Goal: Information Seeking & Learning: Learn about a topic

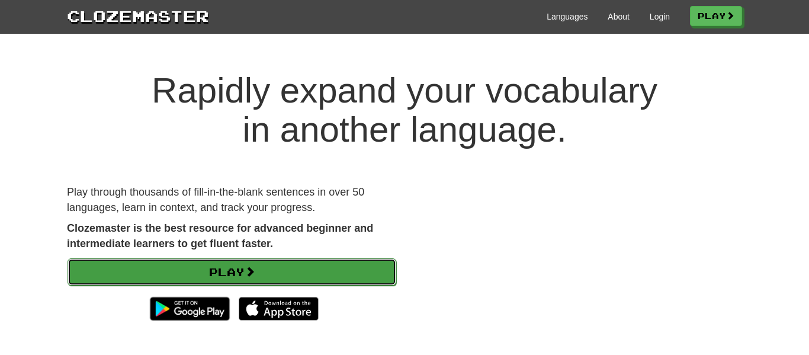
click at [226, 276] on link "Play" at bounding box center [232, 271] width 329 height 27
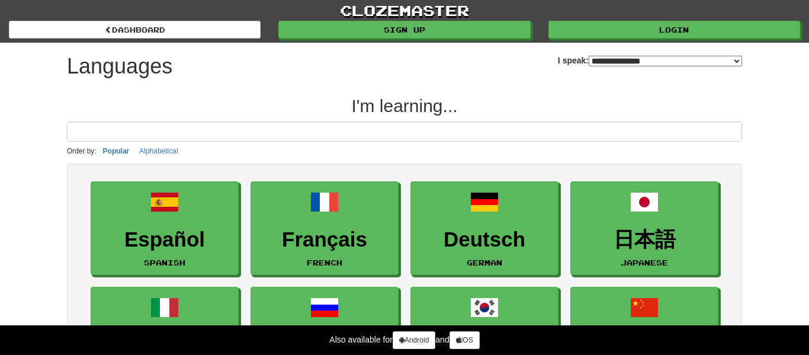
select select "*******"
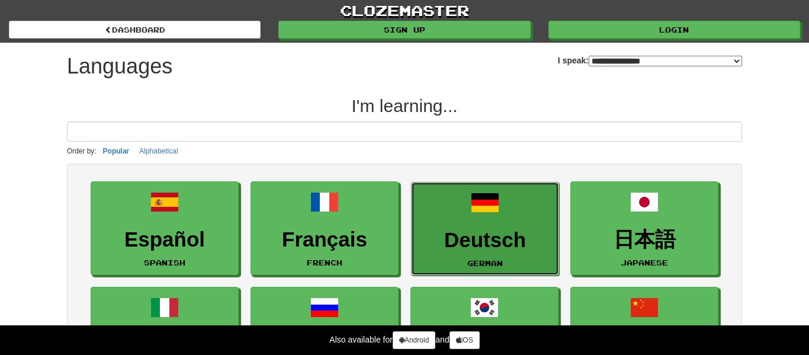
click at [476, 234] on h3 "Deutsch" at bounding box center [485, 240] width 135 height 23
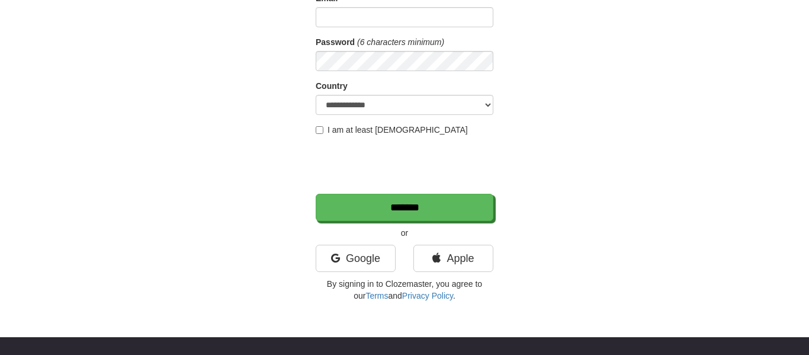
scroll to position [152, 0]
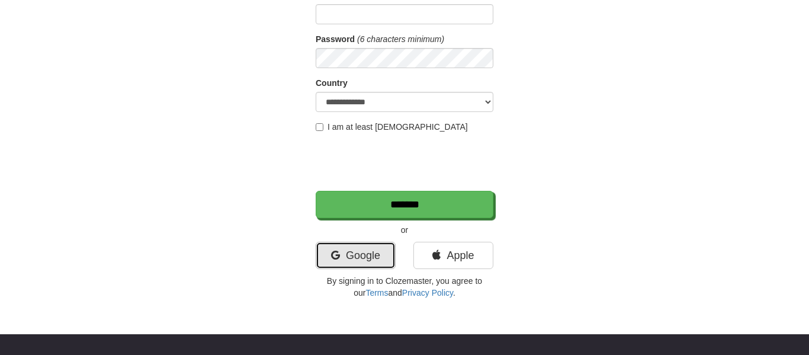
click at [357, 256] on link "Google" at bounding box center [356, 255] width 80 height 27
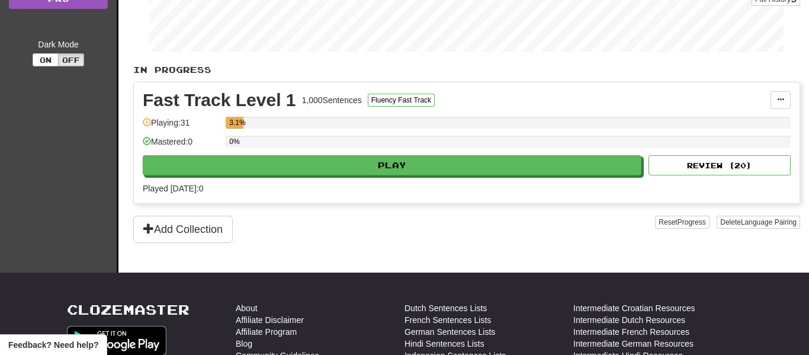
scroll to position [223, 0]
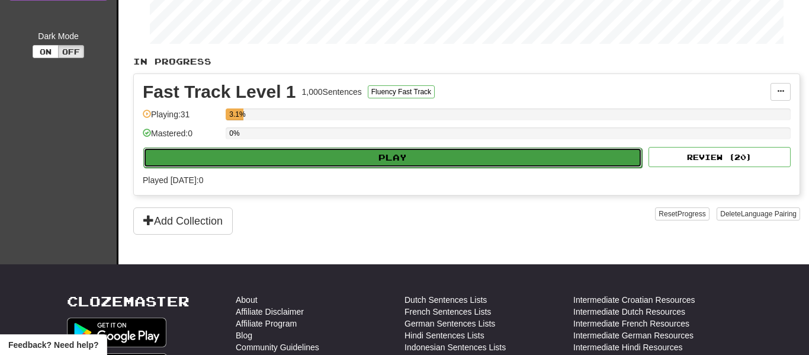
click at [261, 163] on button "Play" at bounding box center [392, 157] width 499 height 20
select select "**"
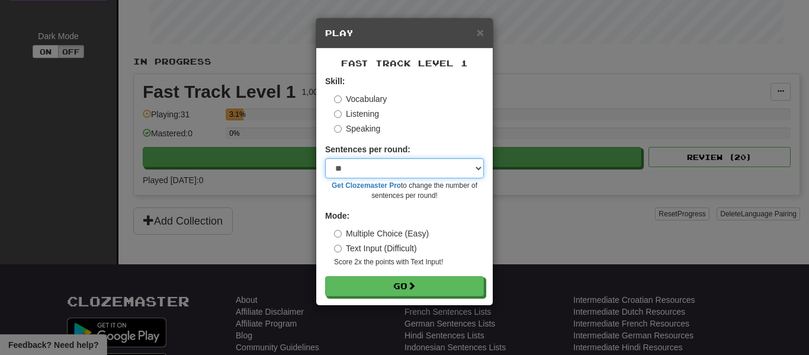
click at [428, 176] on select "* ** ** ** ** ** *** ********" at bounding box center [404, 168] width 159 height 20
click at [443, 168] on select "* ** ** ** ** ** *** ********" at bounding box center [404, 168] width 159 height 20
click at [461, 164] on select "* ** ** ** ** ** *** ********" at bounding box center [404, 168] width 159 height 20
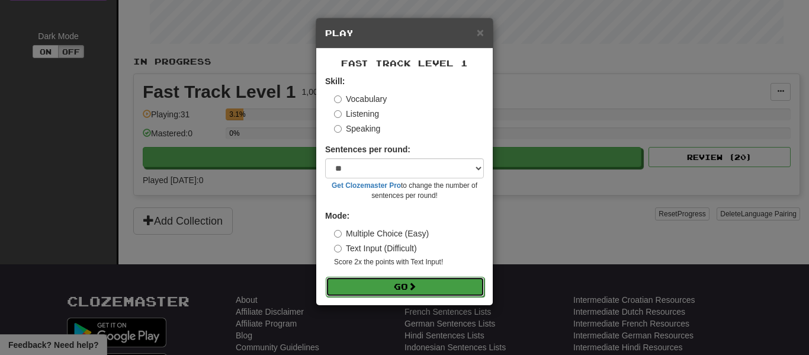
click at [387, 283] on button "Go" at bounding box center [405, 287] width 159 height 20
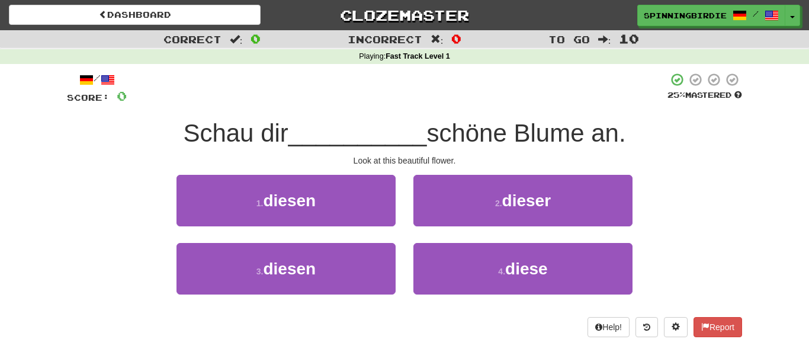
click at [223, 131] on span "Schau dir" at bounding box center [235, 133] width 105 height 28
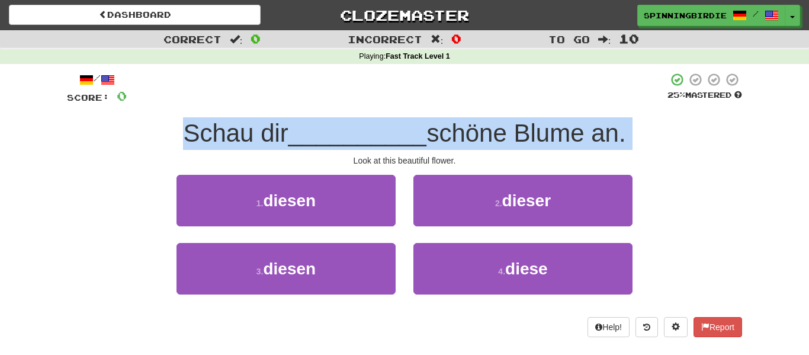
click at [223, 131] on span "Schau dir" at bounding box center [235, 133] width 105 height 28
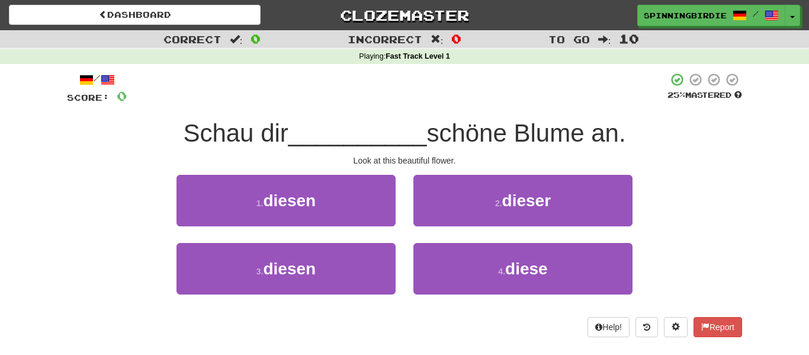
click at [223, 131] on span "Schau dir" at bounding box center [235, 133] width 105 height 28
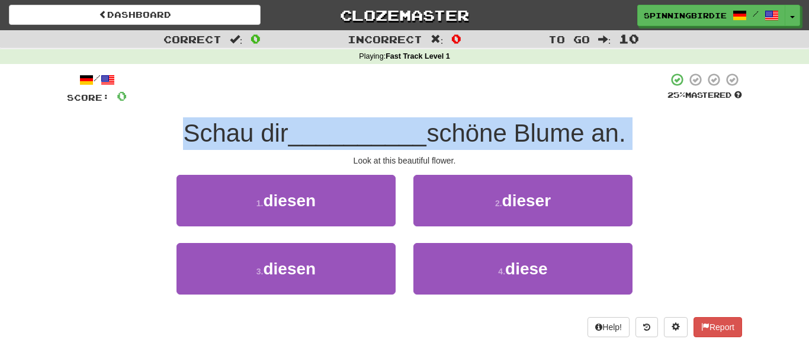
click at [223, 131] on span "Schau dir" at bounding box center [235, 133] width 105 height 28
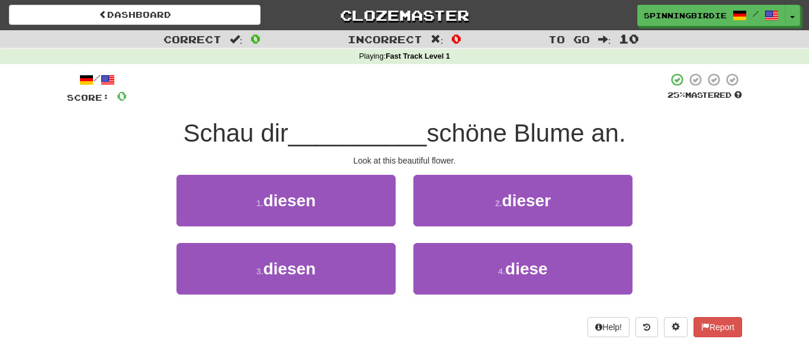
click at [223, 131] on span "Schau dir" at bounding box center [235, 133] width 105 height 28
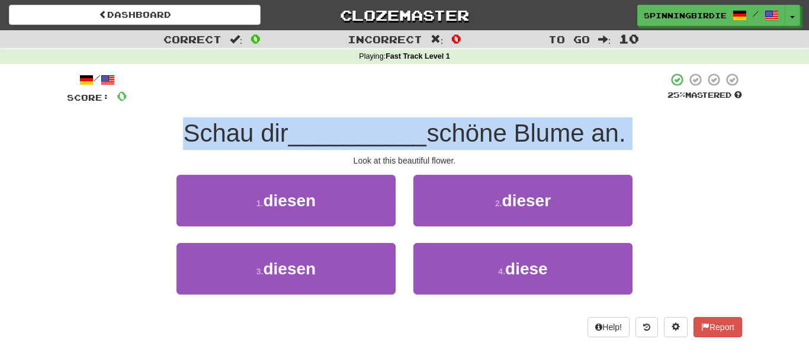
click at [223, 131] on span "Schau dir" at bounding box center [235, 133] width 105 height 28
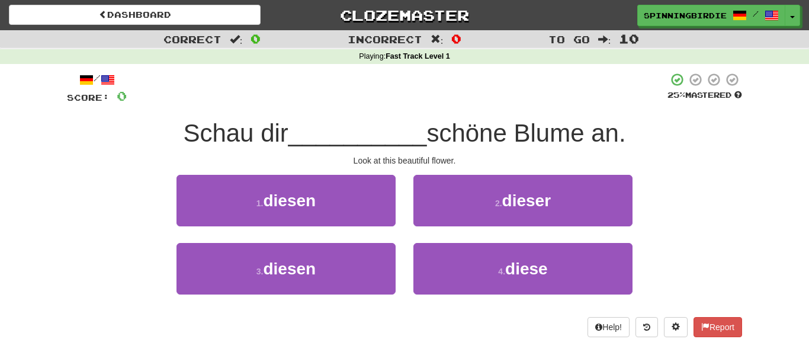
click at [223, 131] on span "Schau dir" at bounding box center [235, 133] width 105 height 28
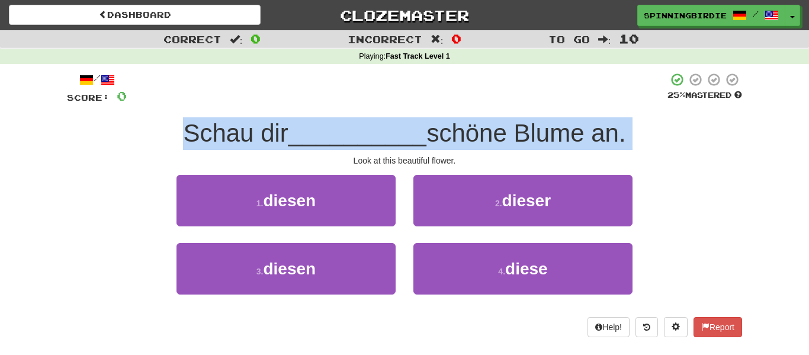
click at [223, 131] on span "Schau dir" at bounding box center [235, 133] width 105 height 28
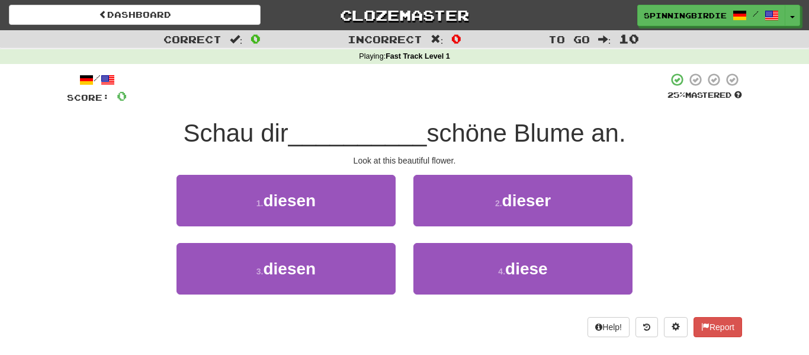
click at [461, 137] on span "schöne Blume an." at bounding box center [525, 133] width 199 height 28
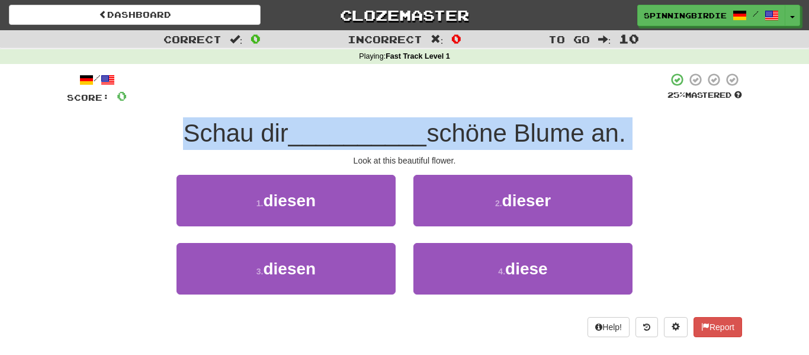
click at [186, 136] on span "Schau dir" at bounding box center [235, 133] width 105 height 28
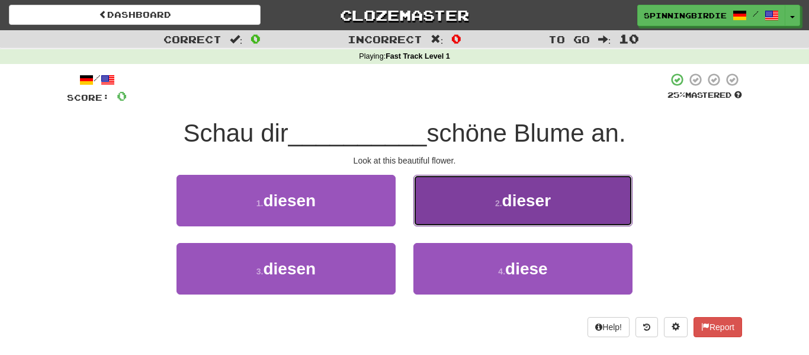
click at [498, 191] on button "2 . dieser" at bounding box center [522, 201] width 219 height 52
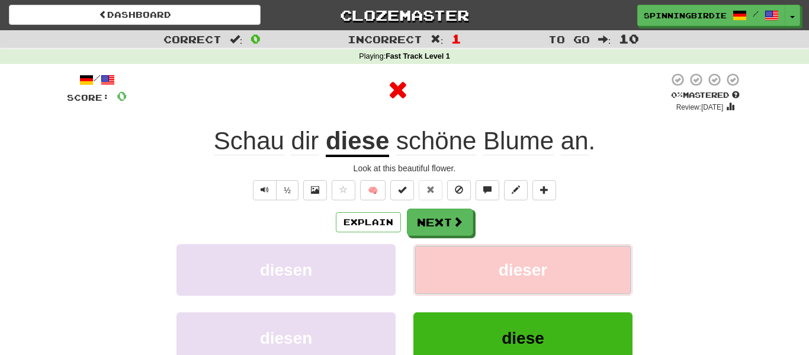
scroll to position [8, 0]
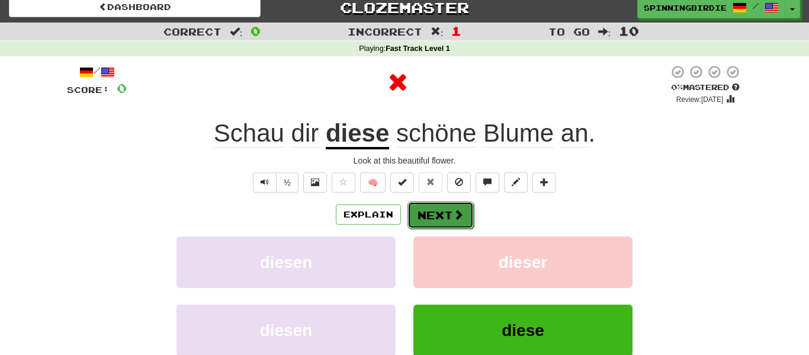
click at [435, 210] on button "Next" at bounding box center [440, 214] width 66 height 27
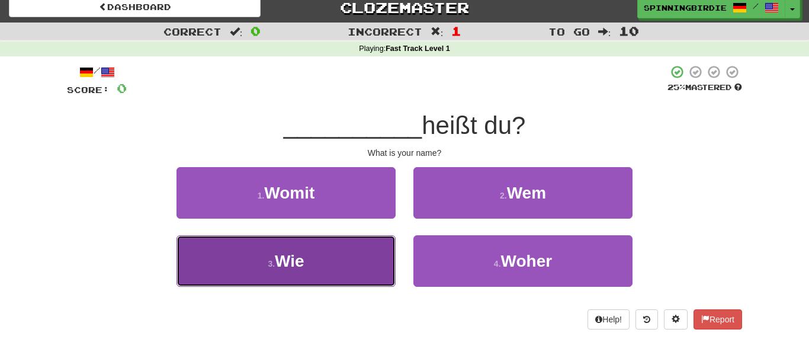
click at [329, 259] on button "3 . Wie" at bounding box center [286, 261] width 219 height 52
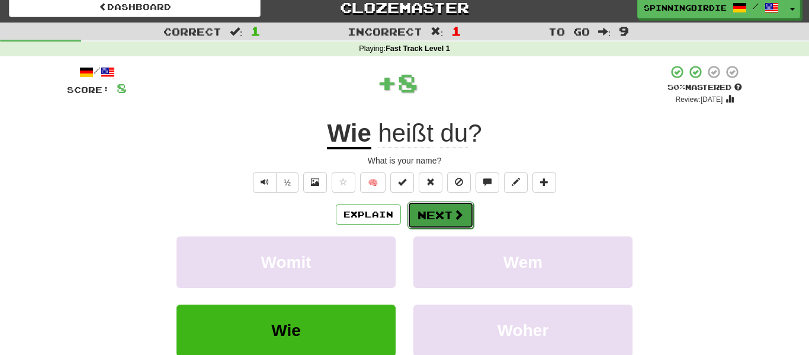
click at [453, 215] on span at bounding box center [458, 214] width 11 height 11
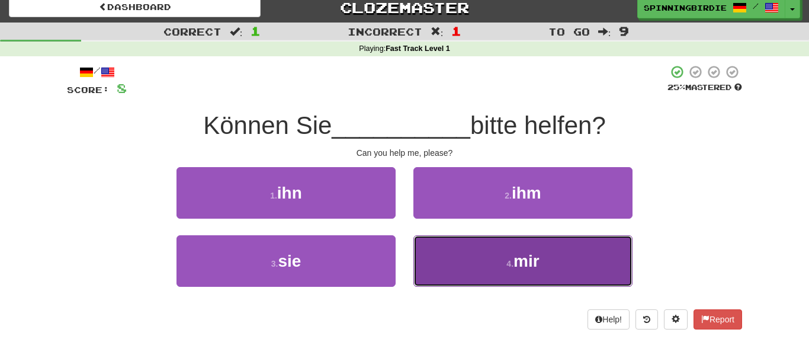
click at [445, 240] on button "4 . mir" at bounding box center [522, 261] width 219 height 52
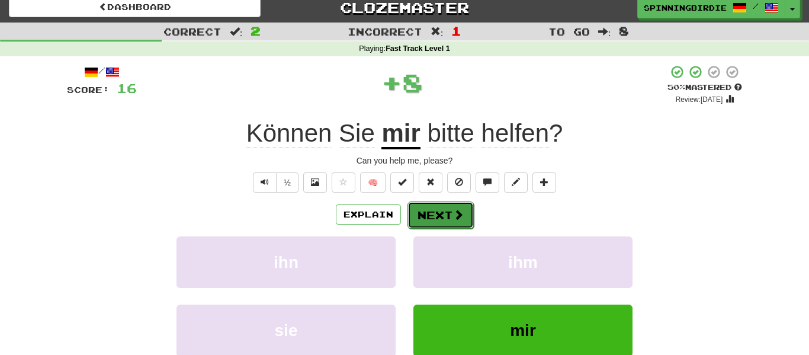
click at [432, 210] on button "Next" at bounding box center [440, 214] width 66 height 27
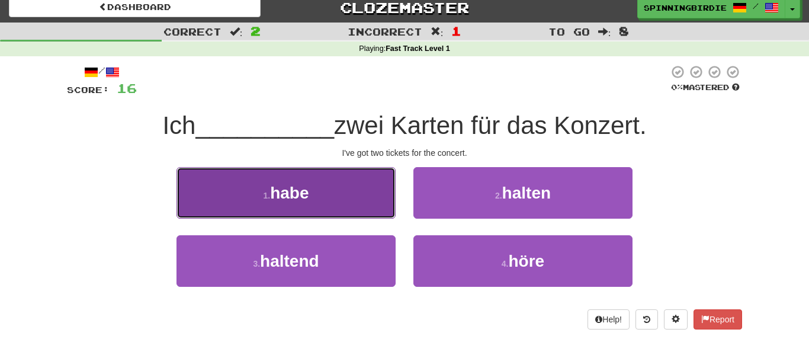
click at [355, 202] on button "1 . habe" at bounding box center [286, 193] width 219 height 52
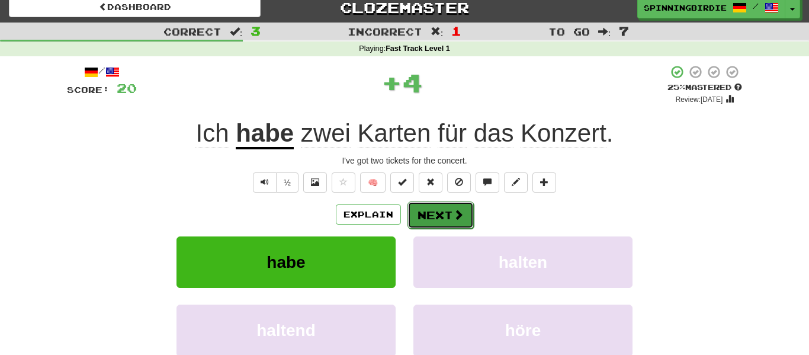
click at [431, 219] on button "Next" at bounding box center [440, 214] width 66 height 27
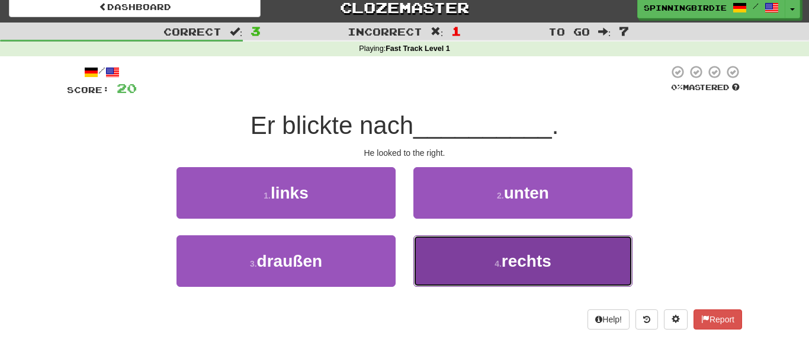
click at [490, 267] on button "4 . rechts" at bounding box center [522, 261] width 219 height 52
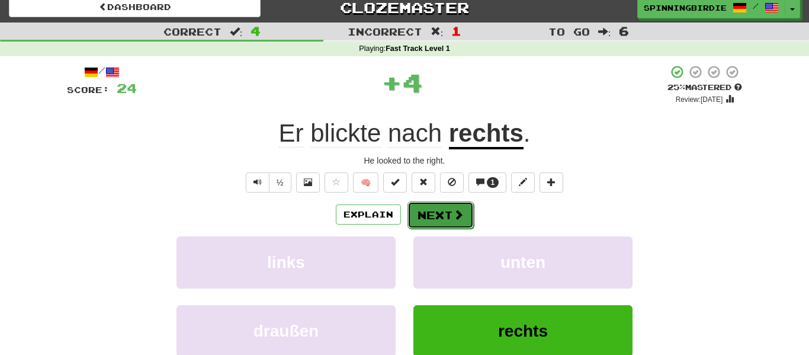
click at [442, 209] on button "Next" at bounding box center [440, 214] width 66 height 27
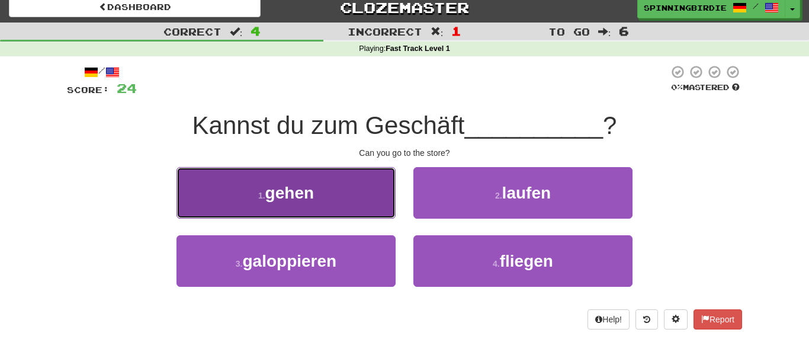
click at [275, 184] on span "gehen" at bounding box center [289, 193] width 49 height 18
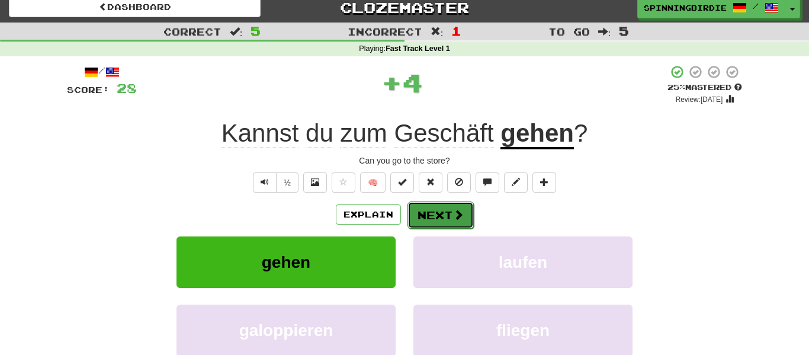
click at [412, 208] on button "Next" at bounding box center [440, 214] width 66 height 27
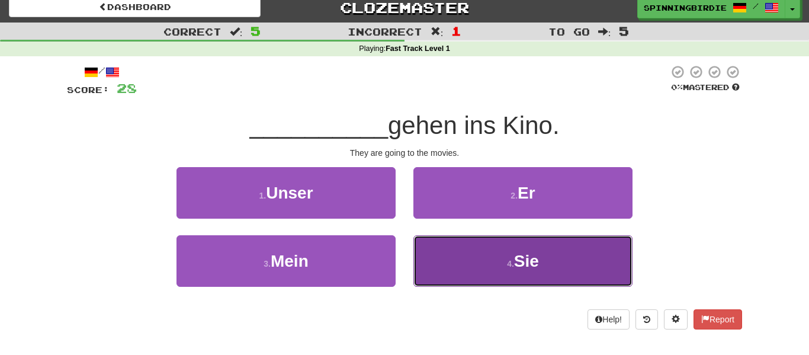
click at [470, 267] on button "4 . Sie" at bounding box center [522, 261] width 219 height 52
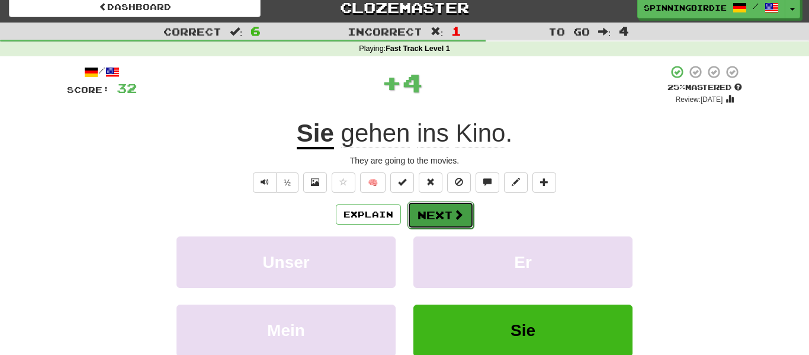
click at [410, 217] on button "Next" at bounding box center [440, 214] width 66 height 27
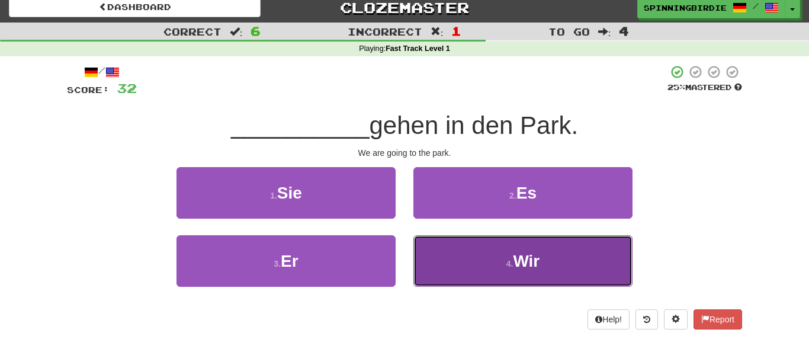
click at [457, 265] on button "4 . Wir" at bounding box center [522, 261] width 219 height 52
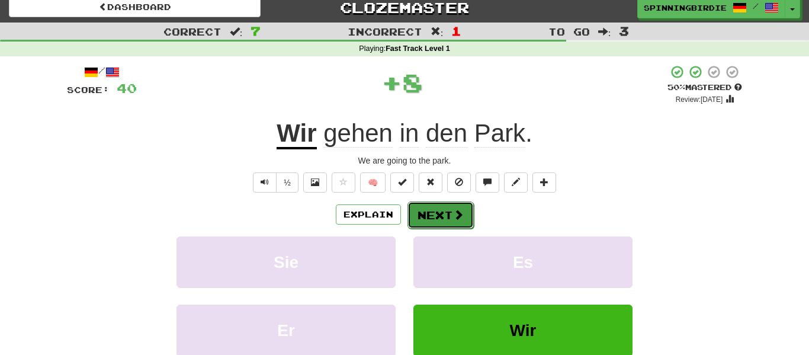
click at [425, 223] on button "Next" at bounding box center [440, 214] width 66 height 27
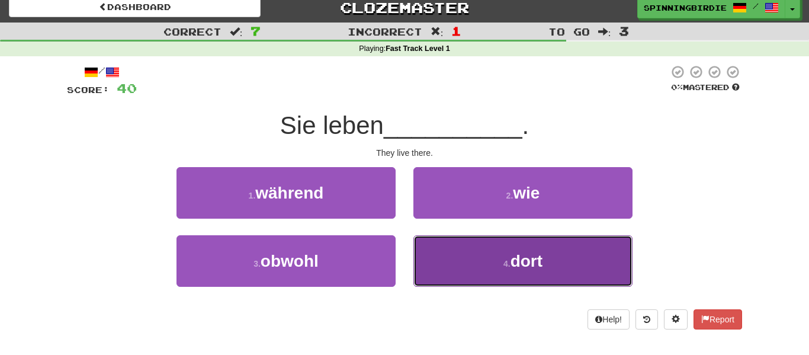
click at [493, 255] on button "4 . dort" at bounding box center [522, 261] width 219 height 52
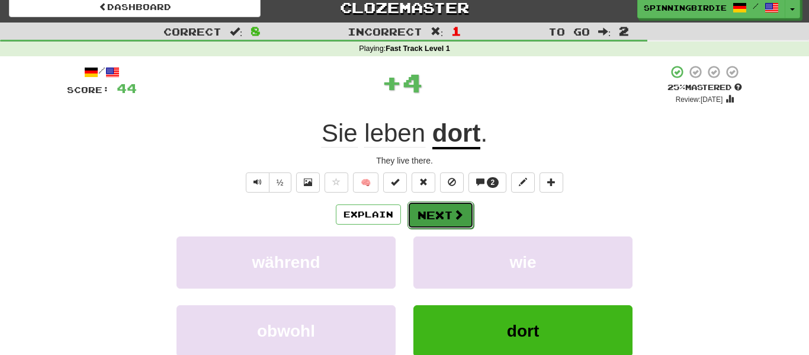
click at [431, 206] on button "Next" at bounding box center [440, 214] width 66 height 27
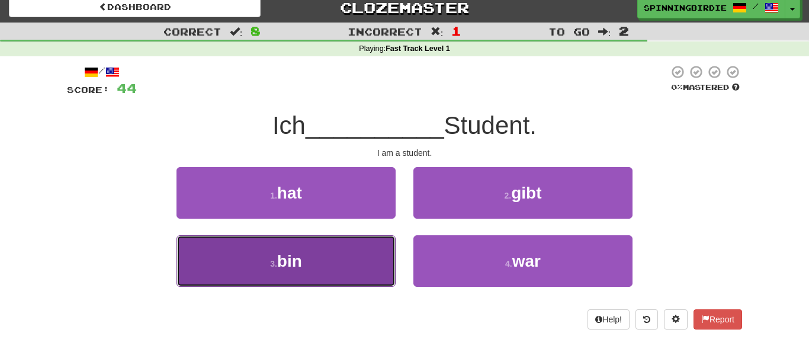
click at [344, 270] on button "3 . bin" at bounding box center [286, 261] width 219 height 52
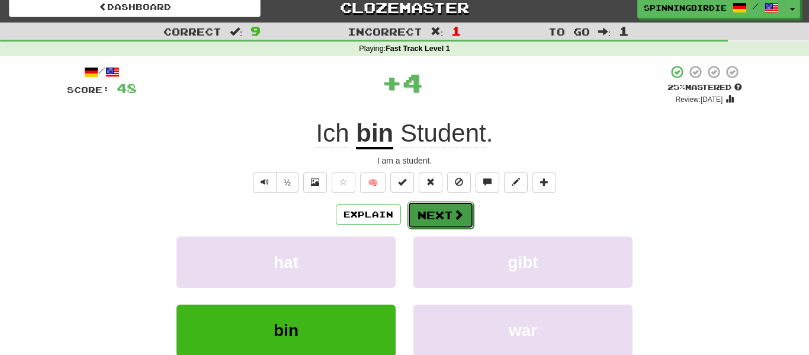
click at [458, 210] on span at bounding box center [458, 214] width 11 height 11
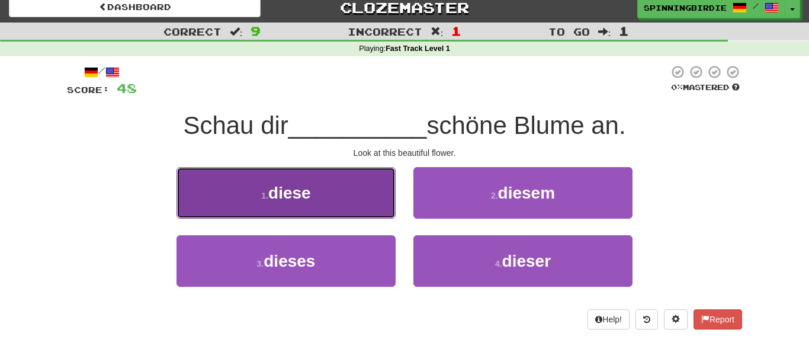
click at [262, 203] on button "1 . diese" at bounding box center [286, 193] width 219 height 52
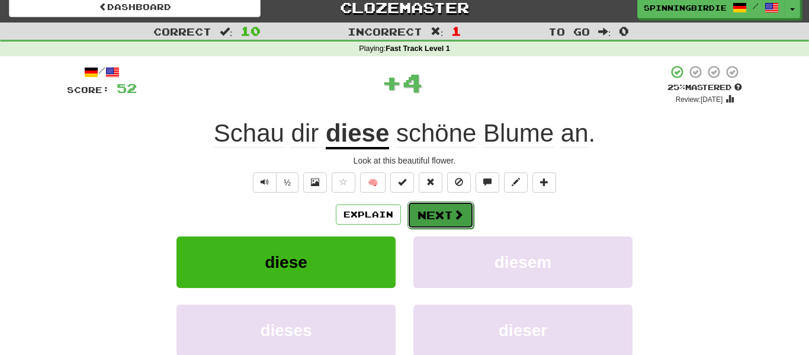
click at [422, 223] on button "Next" at bounding box center [440, 214] width 66 height 27
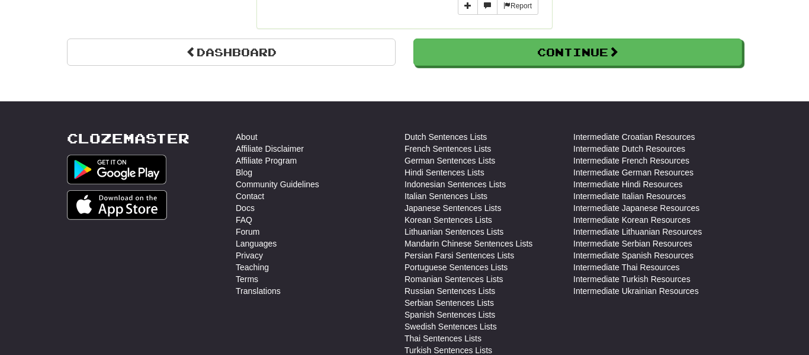
scroll to position [1232, 0]
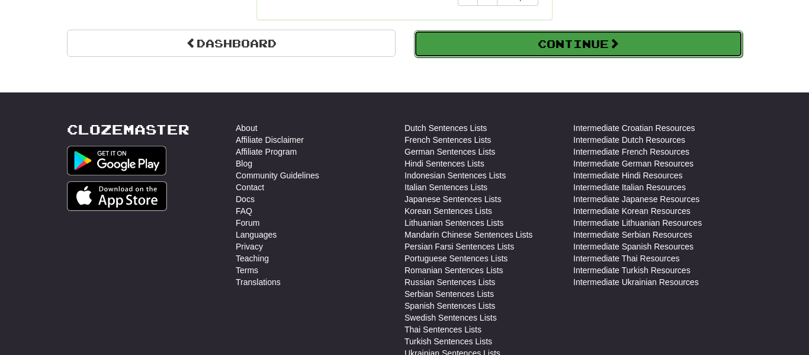
click at [582, 38] on button "Continue" at bounding box center [578, 43] width 329 height 27
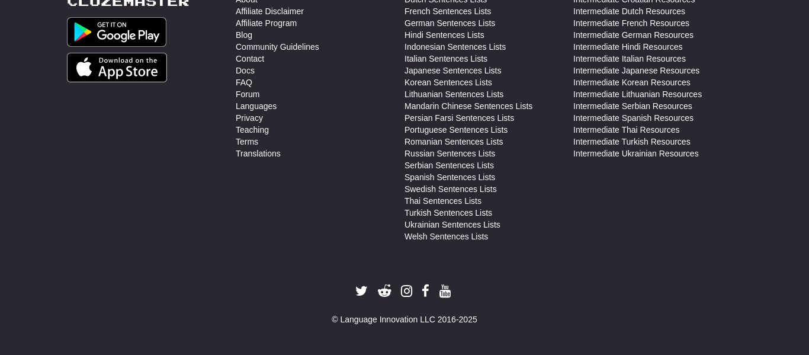
scroll to position [0, 0]
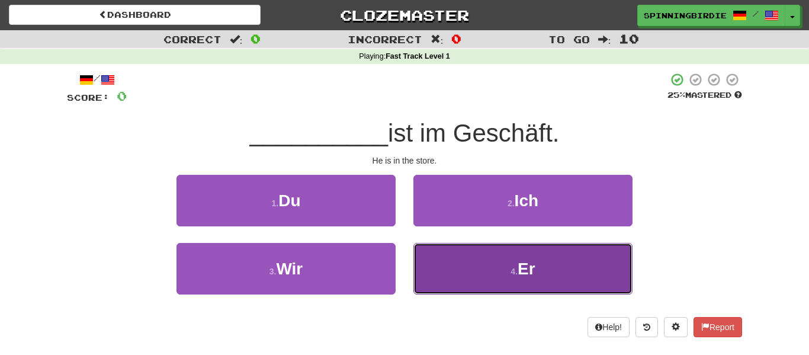
click at [518, 262] on span "Er" at bounding box center [527, 268] width 18 height 18
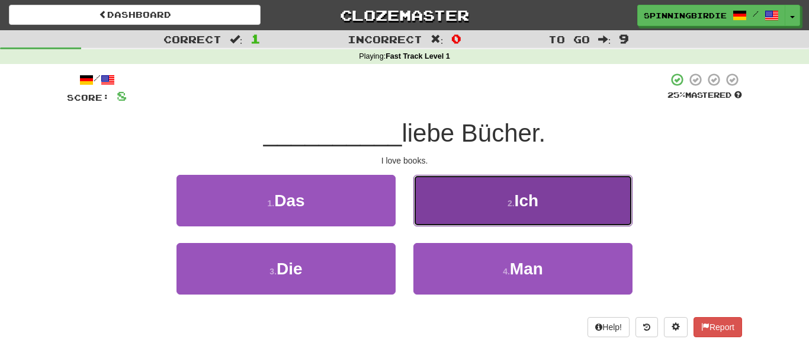
click at [527, 213] on button "2 . Ich" at bounding box center [522, 201] width 219 height 52
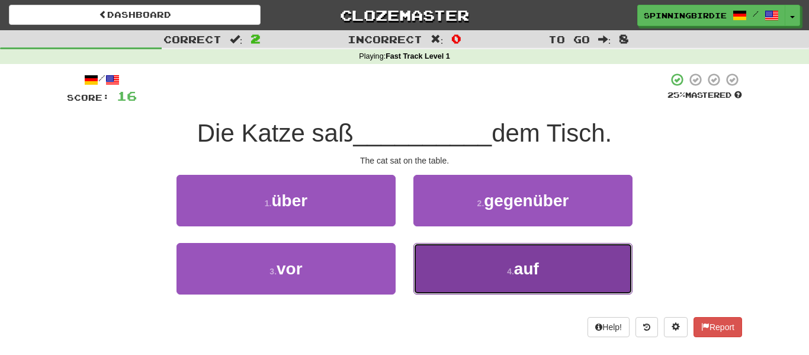
click at [450, 268] on button "4 . auf" at bounding box center [522, 269] width 219 height 52
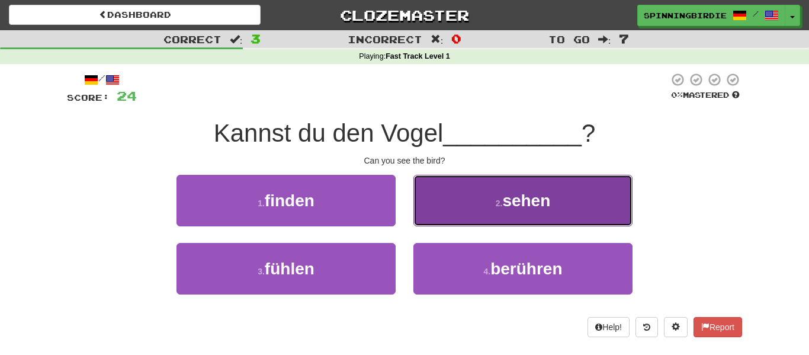
click at [537, 201] on span "sehen" at bounding box center [526, 200] width 48 height 18
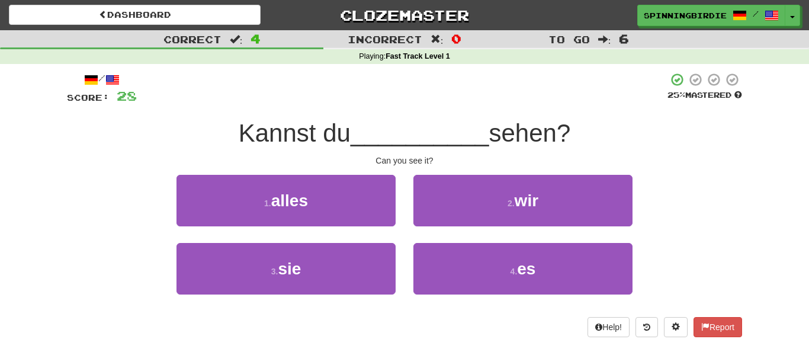
click at [41, 185] on div "Correct : 4 Incorrect : 0 To go : 6 Playing : Fast Track Level 1 / Score: 28 25…" at bounding box center [404, 191] width 809 height 323
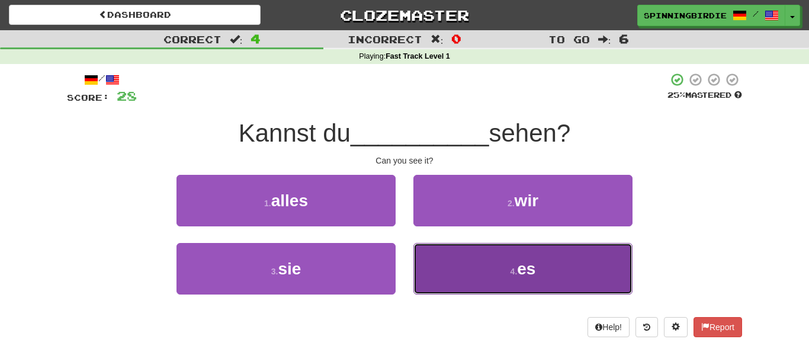
click at [418, 292] on button "4 . es" at bounding box center [522, 269] width 219 height 52
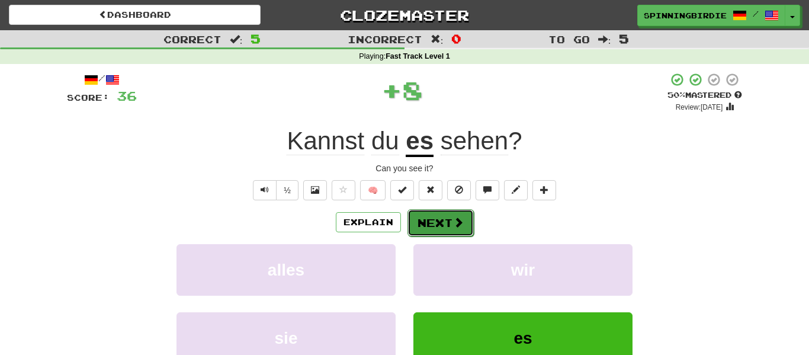
click at [447, 217] on button "Next" at bounding box center [440, 222] width 66 height 27
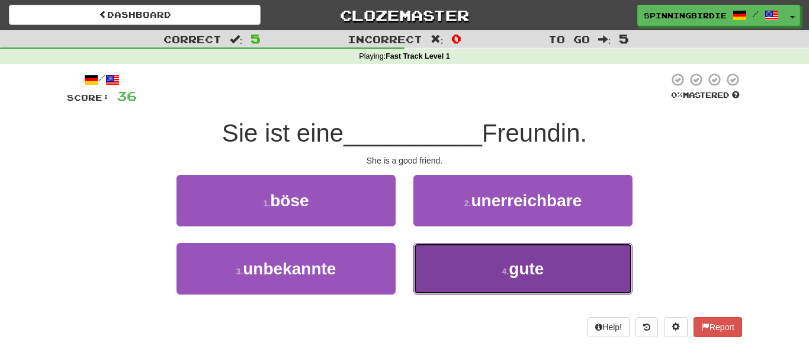
click at [492, 266] on button "4 . gute" at bounding box center [522, 269] width 219 height 52
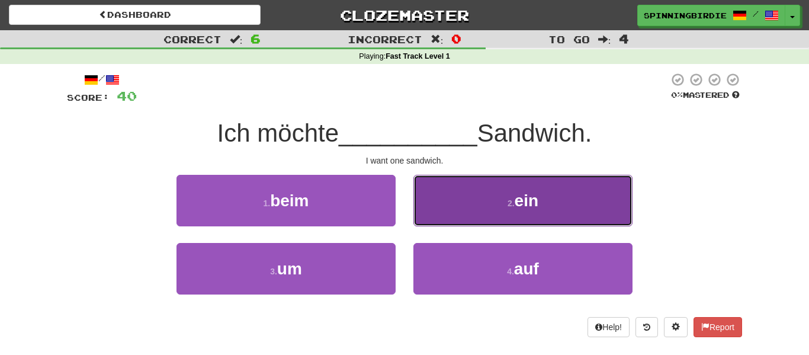
click at [460, 200] on button "2 . ein" at bounding box center [522, 201] width 219 height 52
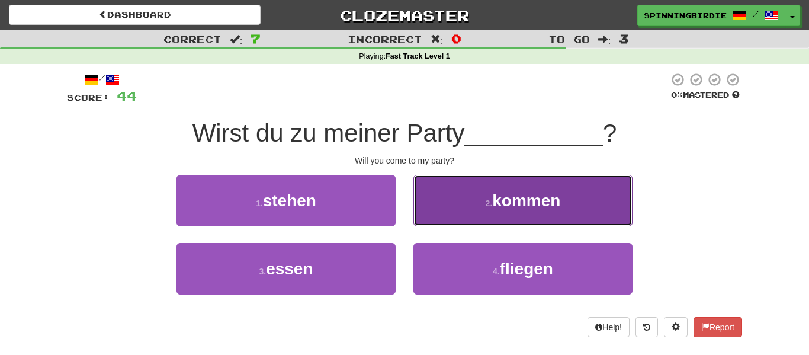
click at [457, 221] on button "2 . kommen" at bounding box center [522, 201] width 219 height 52
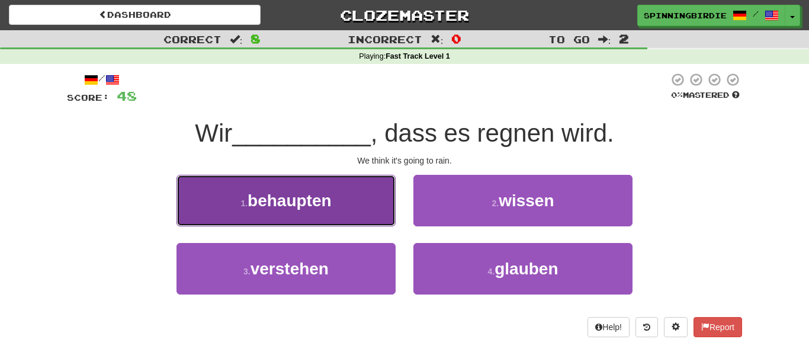
click at [294, 202] on span "behaupten" at bounding box center [290, 200] width 84 height 18
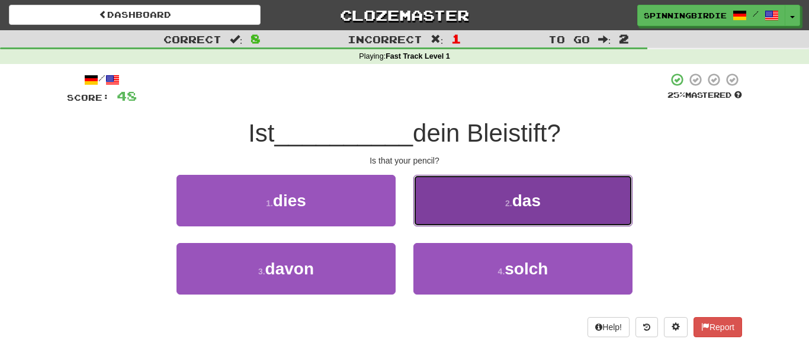
click at [480, 220] on button "2 . das" at bounding box center [522, 201] width 219 height 52
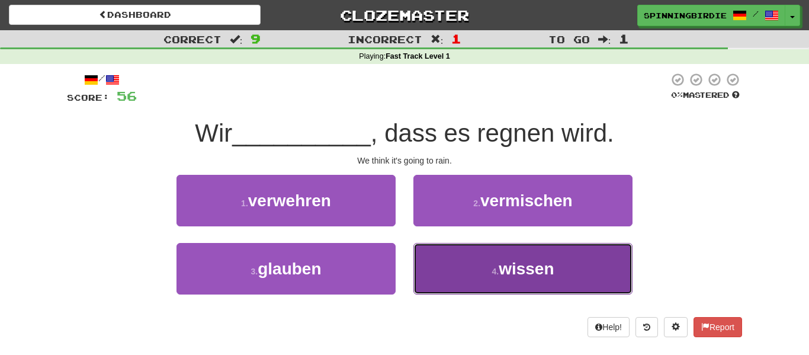
click at [437, 284] on button "4 . wissen" at bounding box center [522, 269] width 219 height 52
click at [455, 256] on button "4 . glauben" at bounding box center [522, 269] width 219 height 52
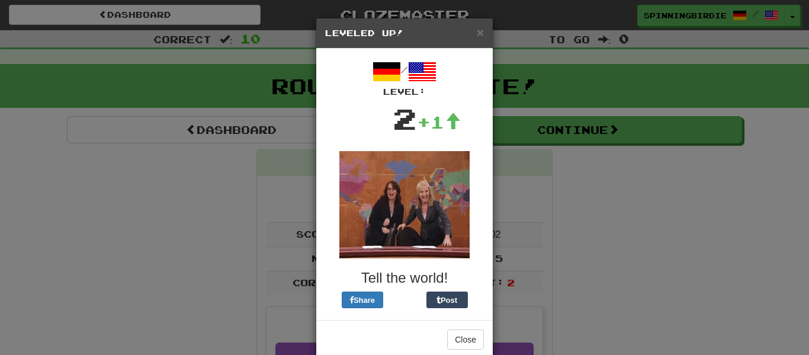
scroll to position [22, 0]
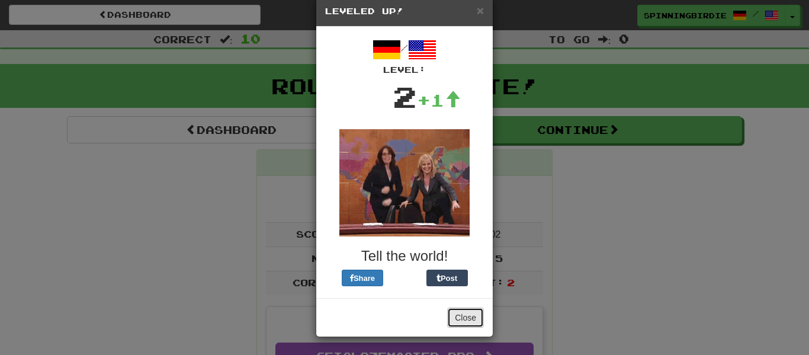
click at [474, 319] on button "Close" at bounding box center [465, 317] width 37 height 20
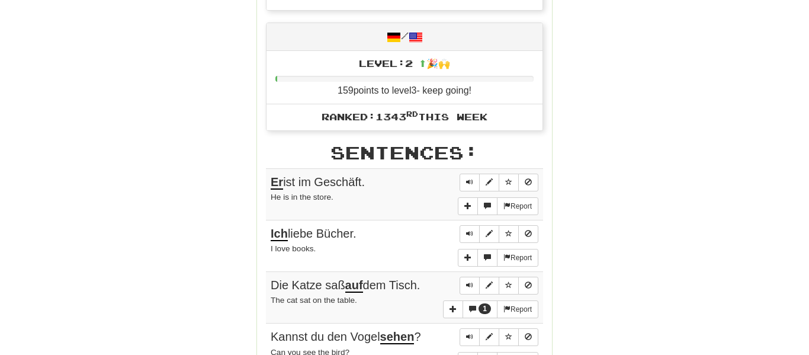
scroll to position [0, 0]
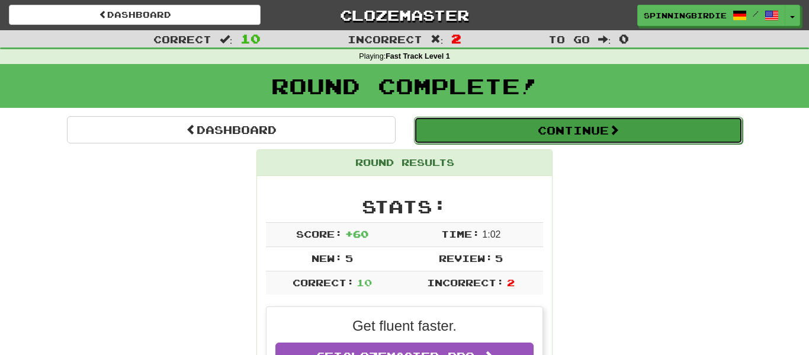
click at [571, 140] on button "Continue" at bounding box center [578, 130] width 329 height 27
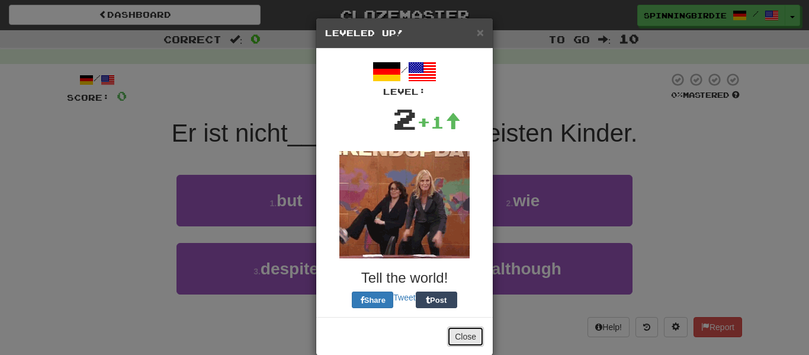
click at [474, 338] on button "Close" at bounding box center [465, 336] width 37 height 20
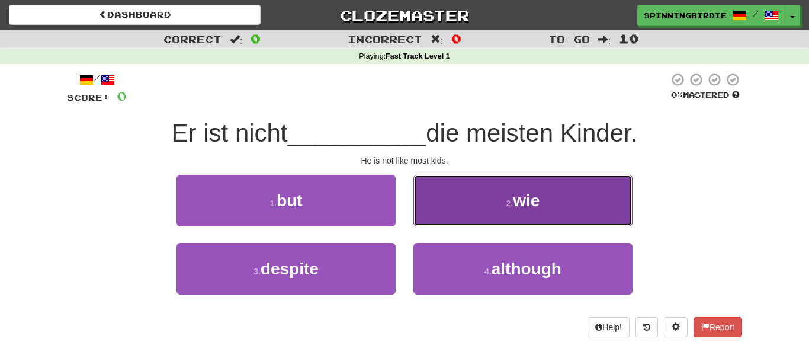
click at [460, 195] on button "2 . wie" at bounding box center [522, 201] width 219 height 52
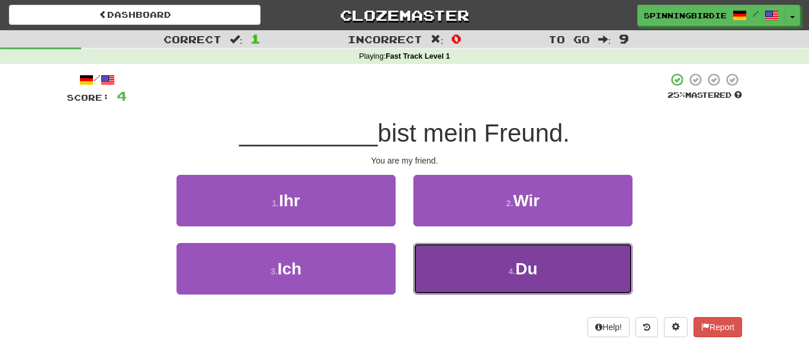
click at [470, 256] on button "4 . Du" at bounding box center [522, 269] width 219 height 52
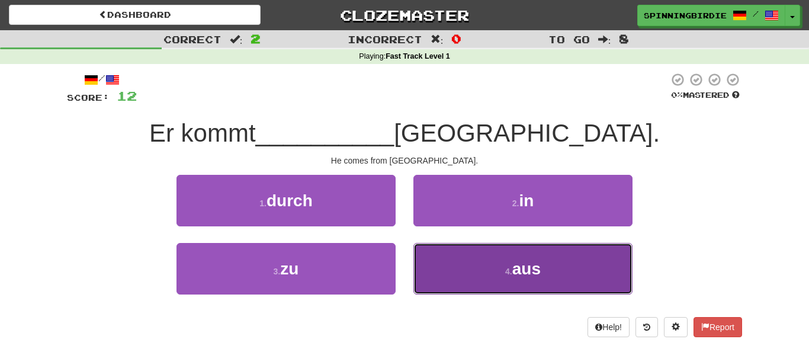
click at [499, 281] on button "4 . aus" at bounding box center [522, 269] width 219 height 52
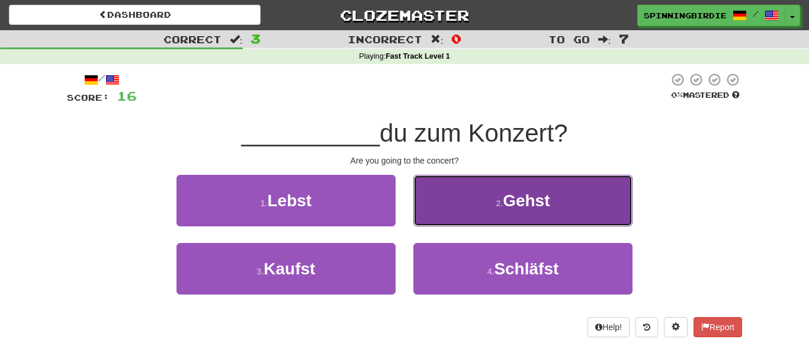
click at [541, 209] on span "Gehst" at bounding box center [526, 200] width 47 height 18
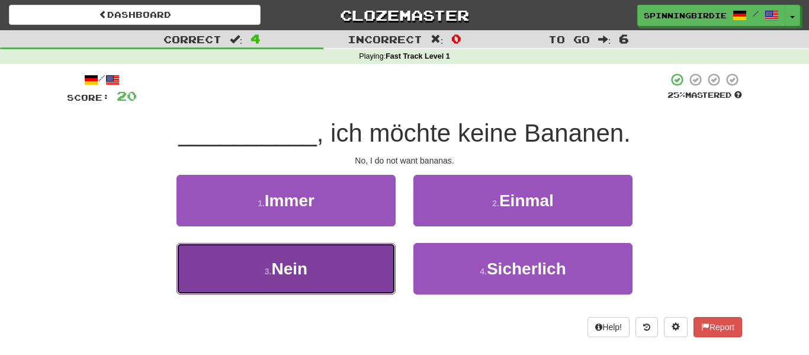
click at [348, 253] on button "3 . Nein" at bounding box center [286, 269] width 219 height 52
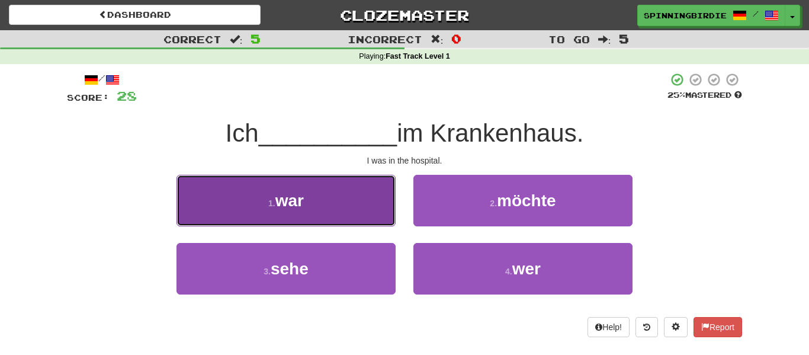
click at [339, 205] on button "1 . war" at bounding box center [286, 201] width 219 height 52
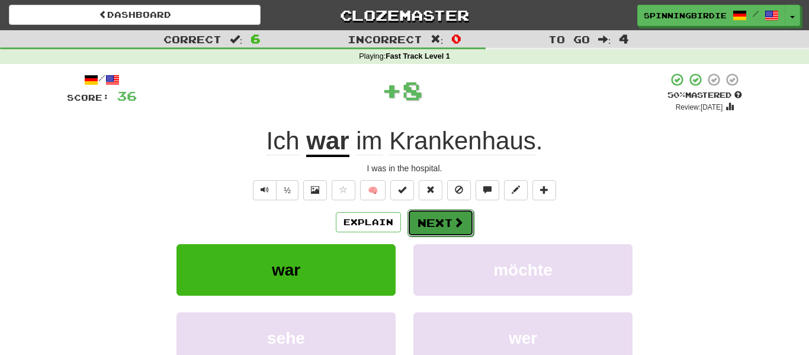
click at [423, 222] on button "Next" at bounding box center [440, 222] width 66 height 27
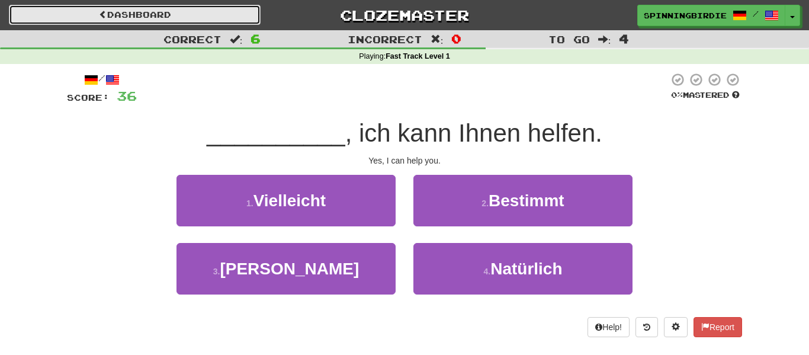
click at [107, 8] on link "Dashboard" at bounding box center [135, 15] width 252 height 20
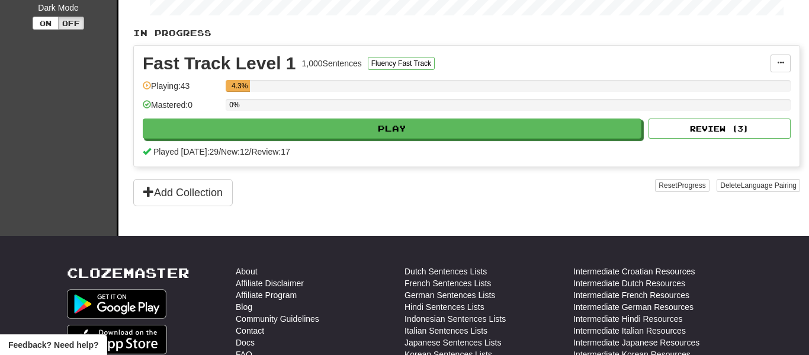
scroll to position [253, 0]
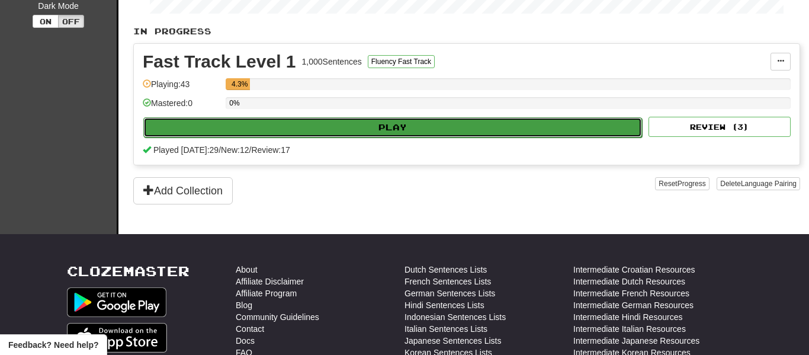
click at [599, 129] on button "Play" at bounding box center [392, 127] width 499 height 20
select select "**"
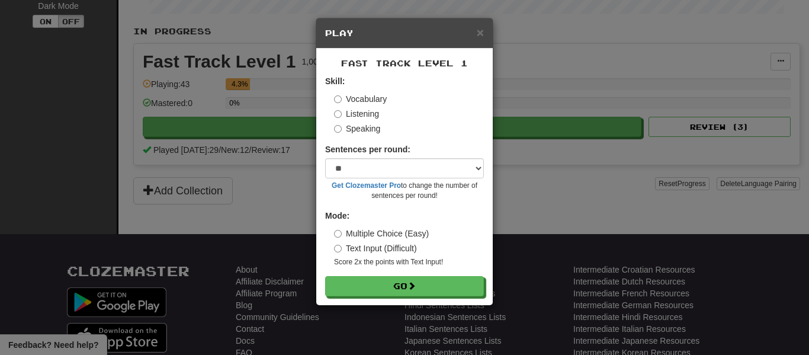
click at [406, 246] on label "Text Input (Difficult)" at bounding box center [375, 248] width 83 height 12
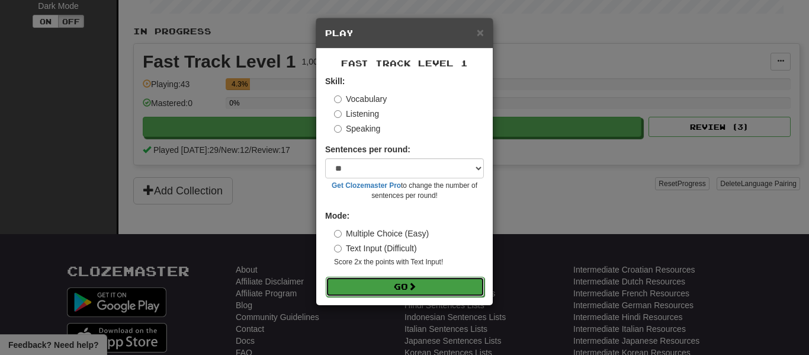
click at [438, 289] on button "Go" at bounding box center [405, 287] width 159 height 20
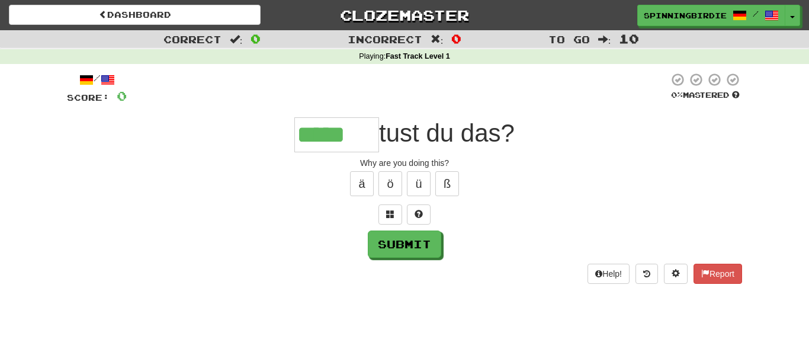
type input "*****"
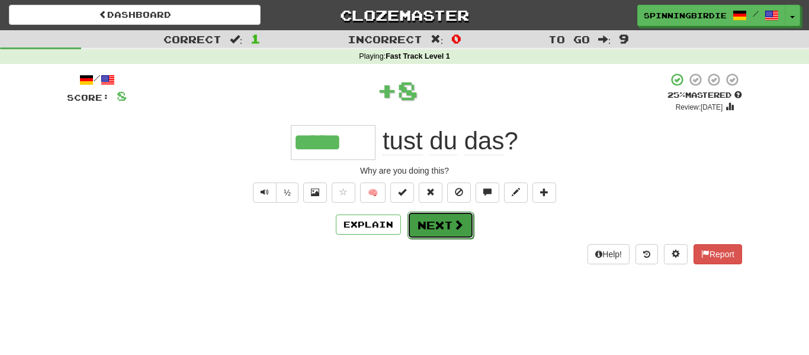
click at [445, 223] on button "Next" at bounding box center [440, 224] width 66 height 27
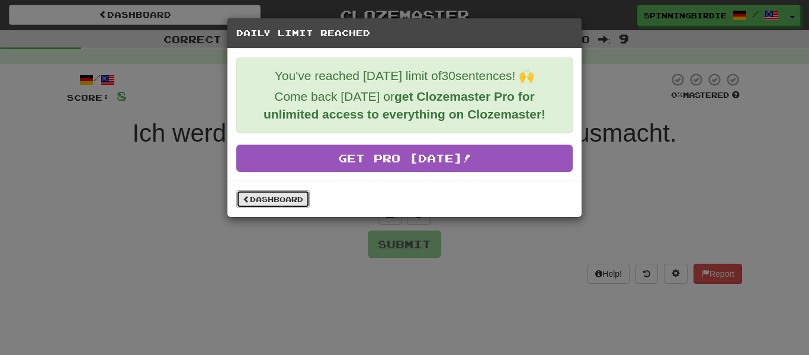
click at [293, 193] on link "Dashboard" at bounding box center [272, 199] width 73 height 18
